Goal: Go to known website: Go to known website

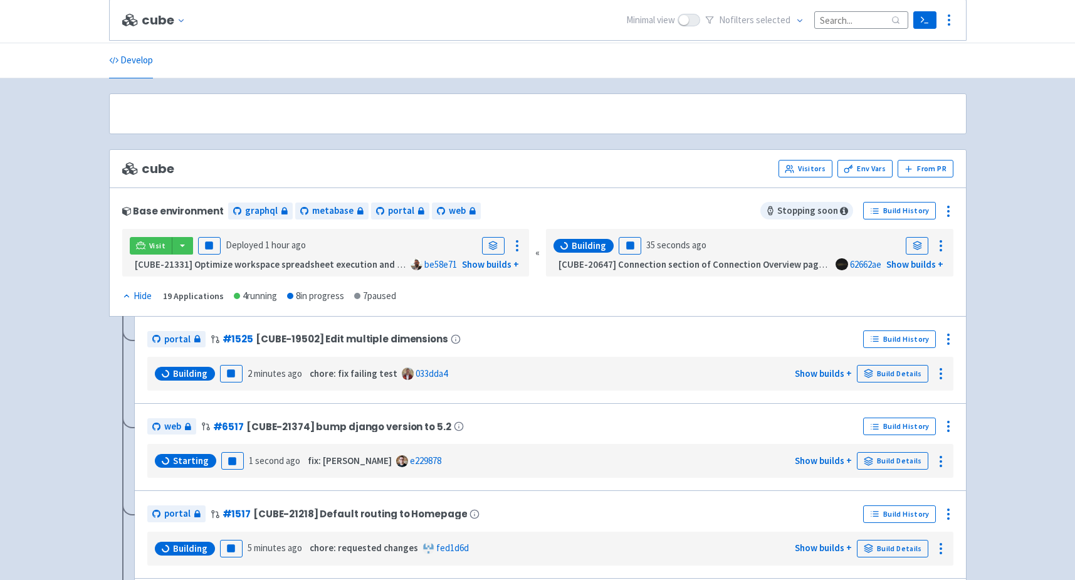
scroll to position [125, 0]
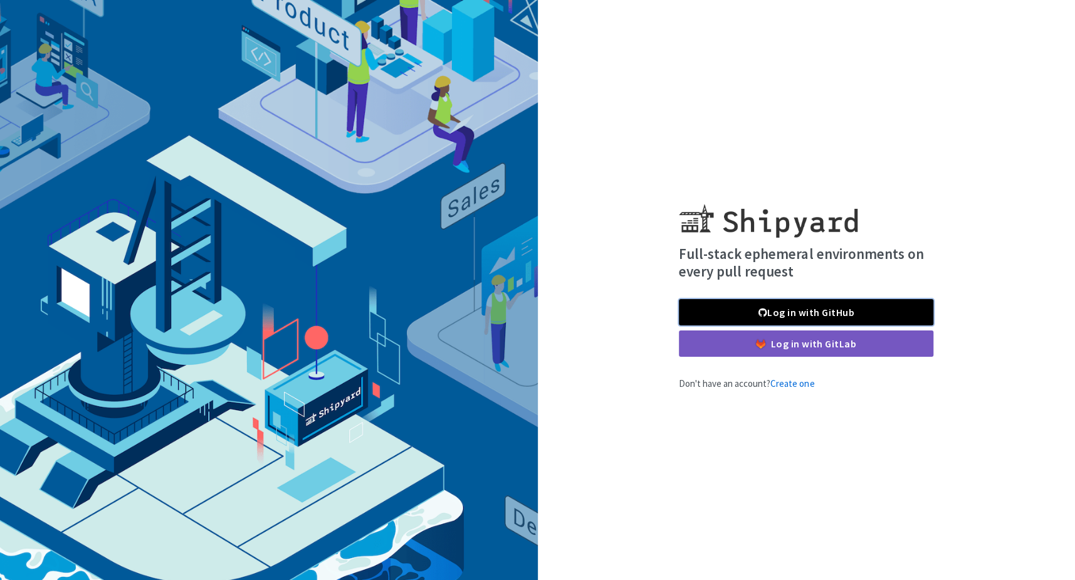
click at [813, 315] on link "Log in with GitHub" at bounding box center [806, 312] width 254 height 26
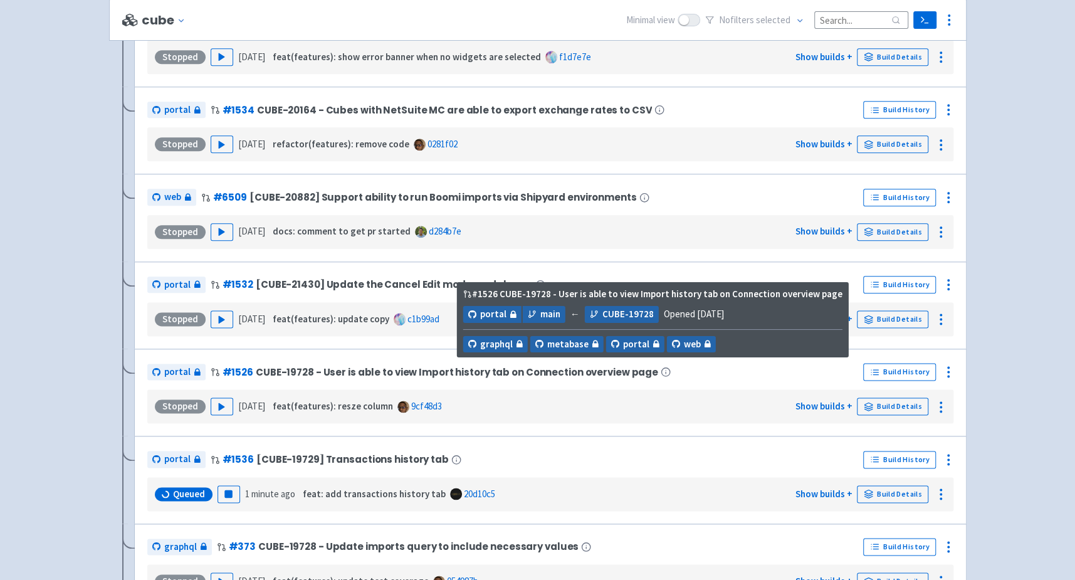
scroll to position [919, 0]
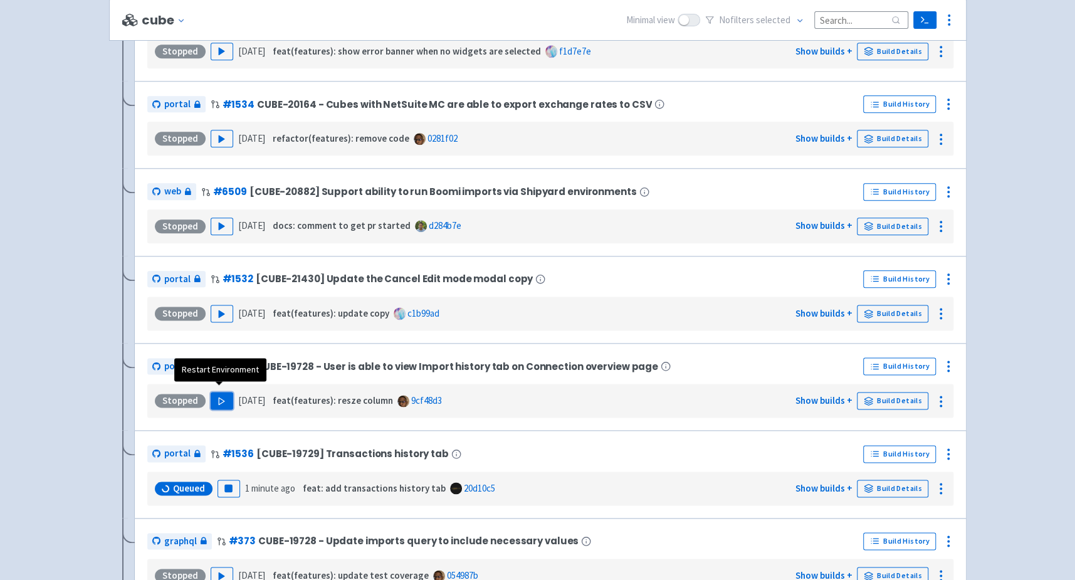
click at [219, 397] on polygon "button" at bounding box center [222, 400] width 6 height 7
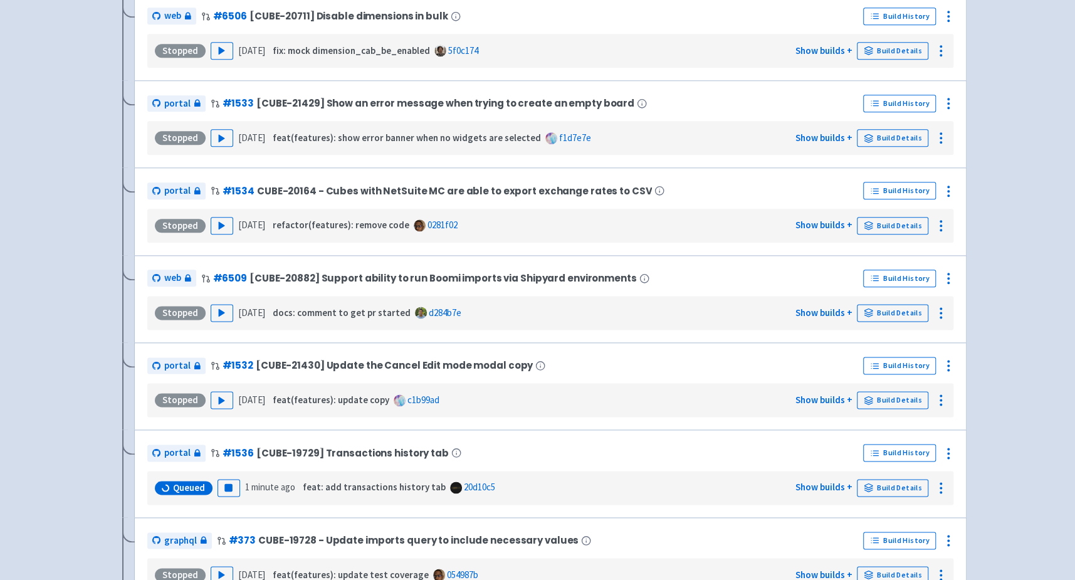
scroll to position [0, 0]
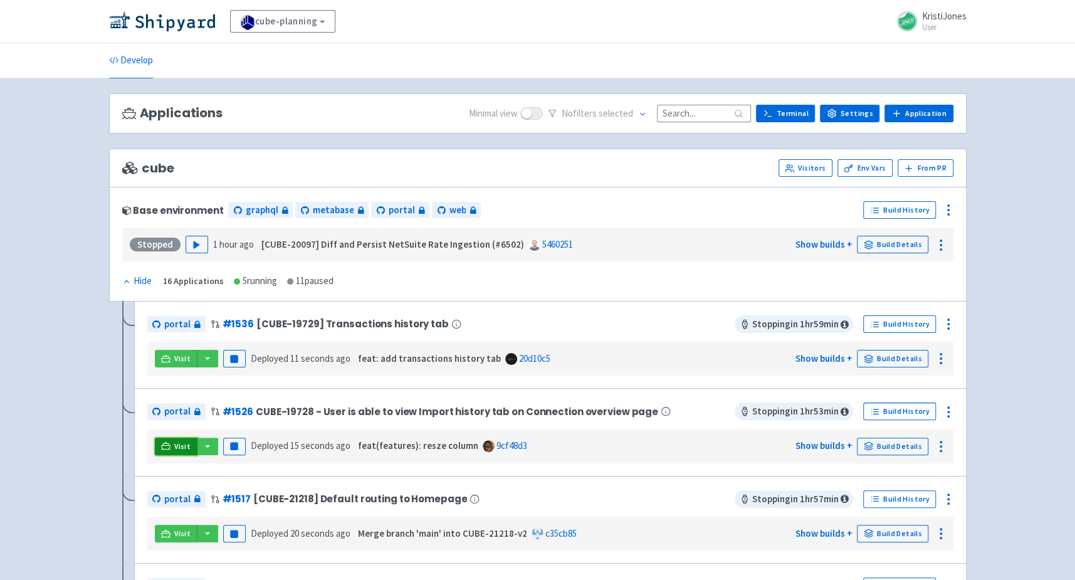
click at [170, 444] on link "Visit" at bounding box center [176, 446] width 43 height 18
